Goal: Task Accomplishment & Management: Use online tool/utility

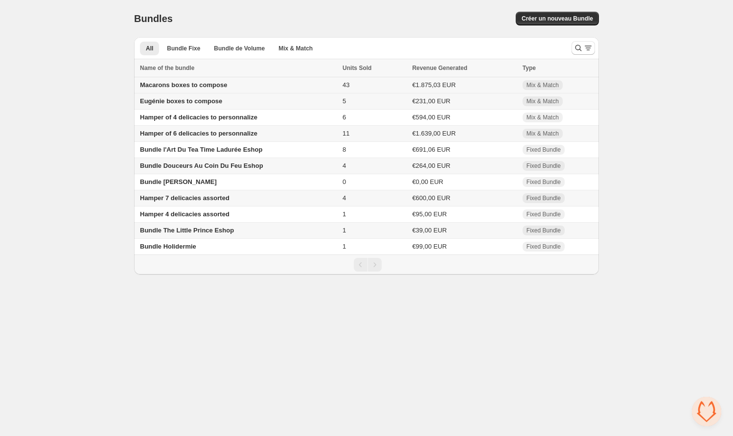
click at [190, 83] on span "Macarons boxes to compose" at bounding box center [183, 84] width 87 height 7
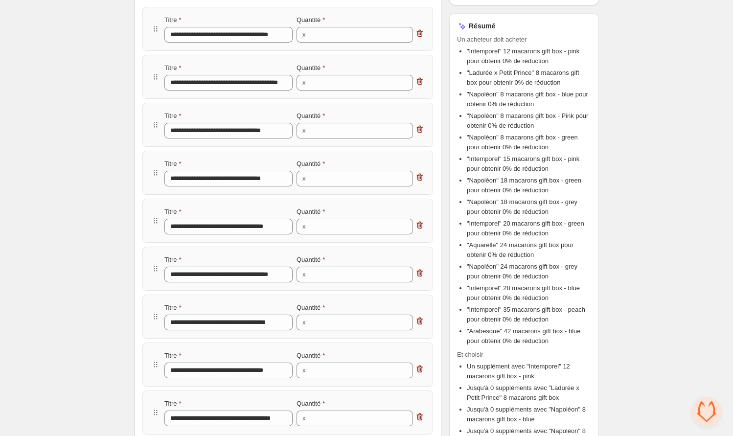
scroll to position [205, 0]
